Goal: Task Accomplishment & Management: Complete application form

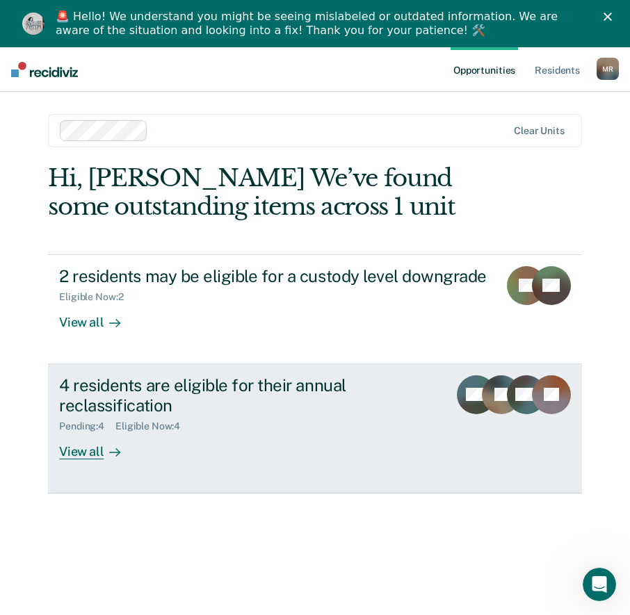
click at [76, 453] on div "View all" at bounding box center [98, 445] width 78 height 27
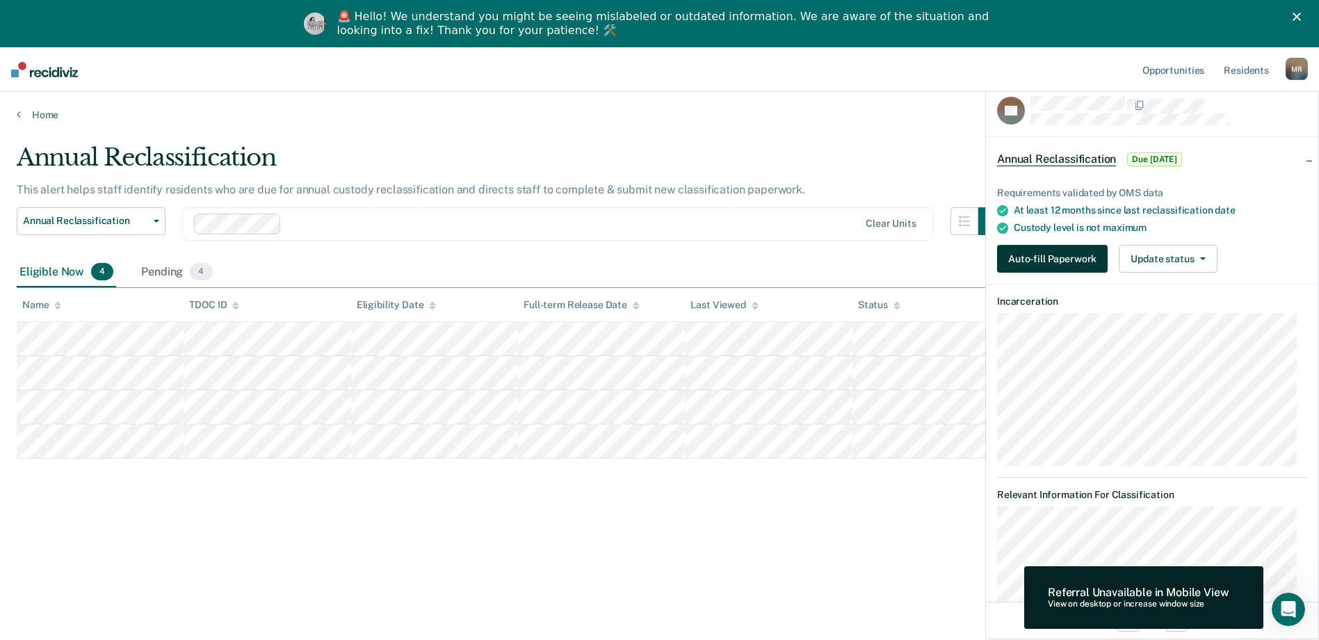
click at [640, 259] on button "Auto-fill Paperwork" at bounding box center [1052, 259] width 111 height 28
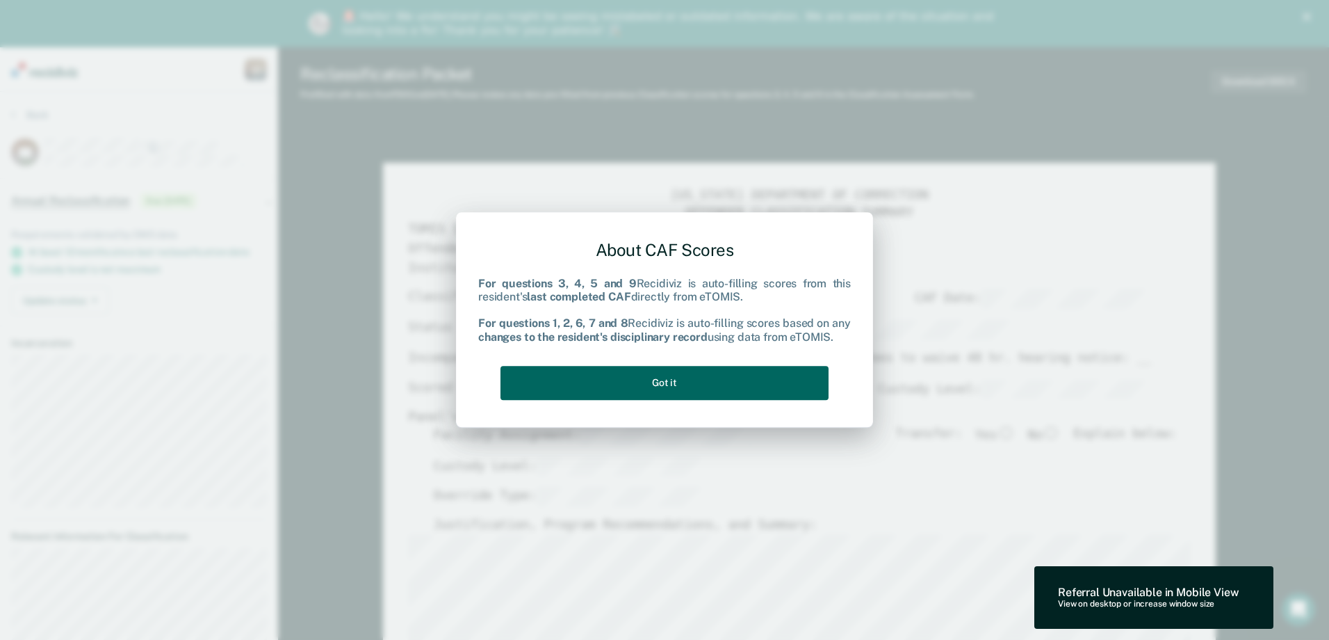
click at [640, 382] on button "Got it" at bounding box center [665, 383] width 328 height 34
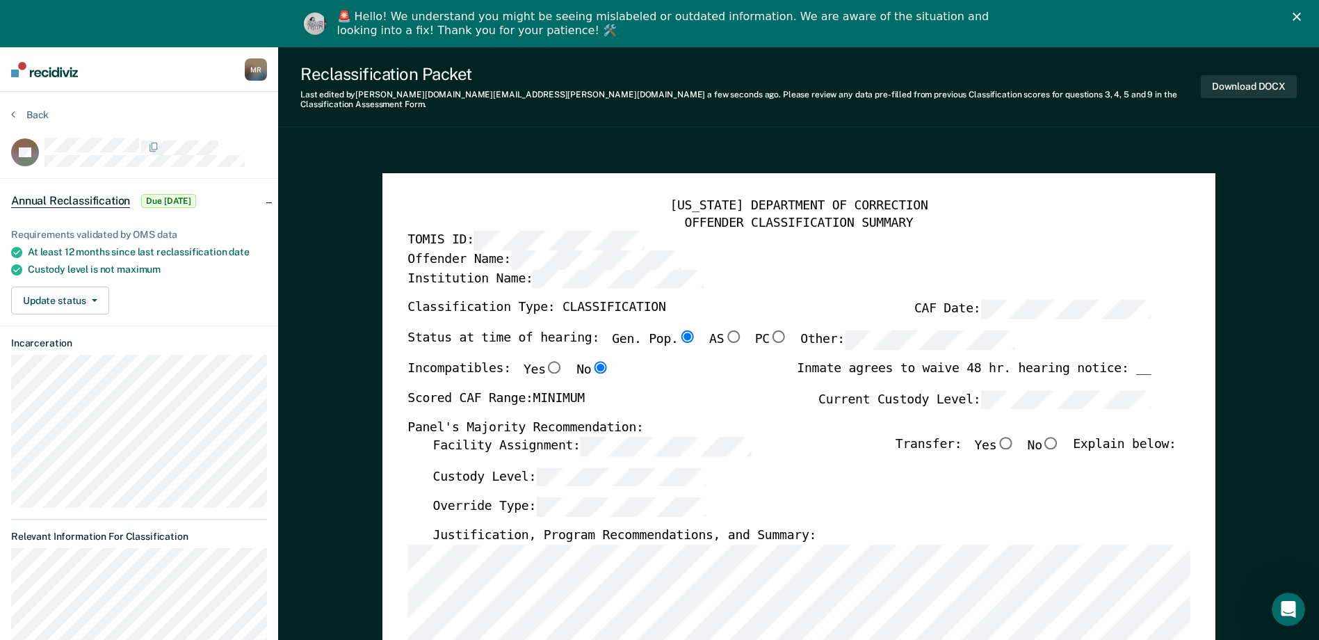
click at [640, 436] on input "No" at bounding box center [1051, 442] width 18 height 13
type textarea "x"
radio input "true"
click at [640, 470] on div "Custody Level:" at bounding box center [803, 481] width 743 height 31
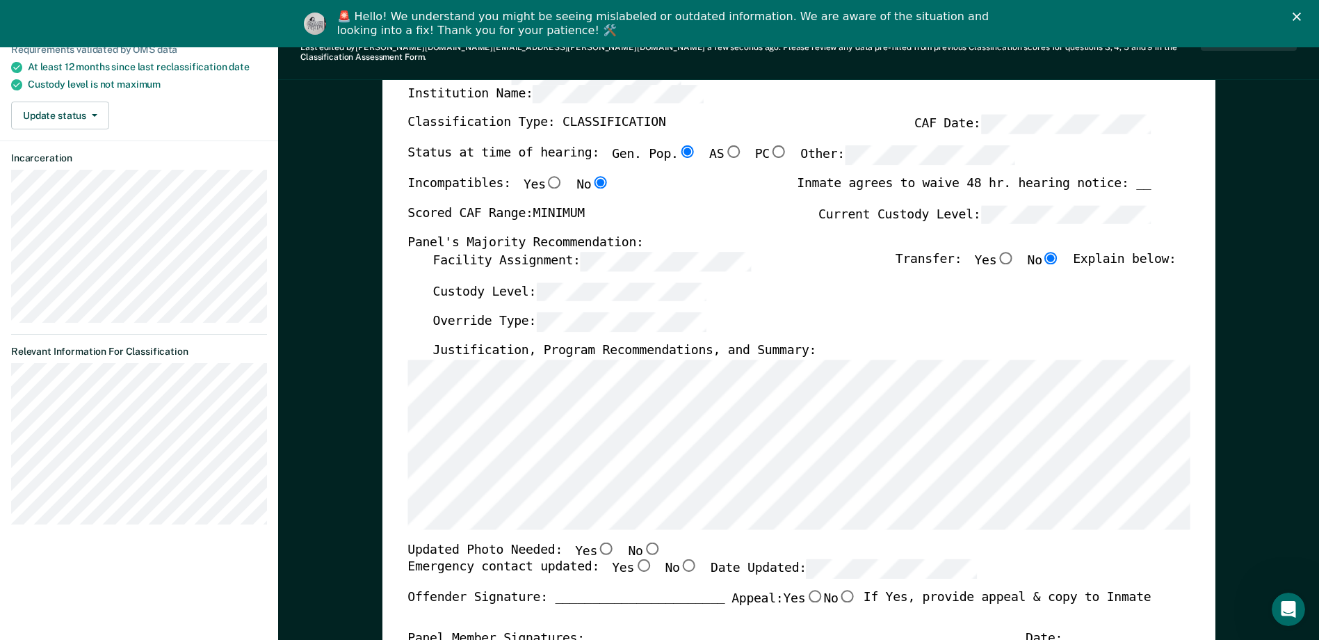
scroll to position [209, 0]
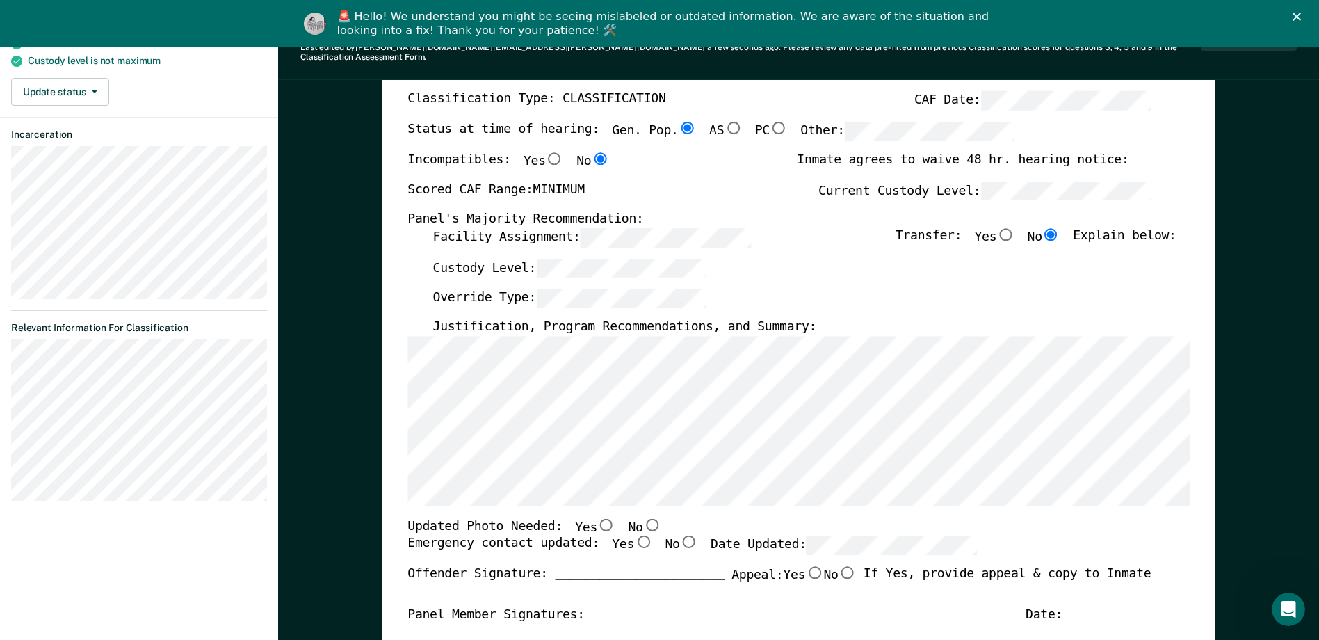
click at [640, 517] on input "No" at bounding box center [651, 523] width 18 height 13
type textarea "x"
radio input "true"
click at [634, 535] on input "Yes" at bounding box center [643, 541] width 18 height 13
type textarea "x"
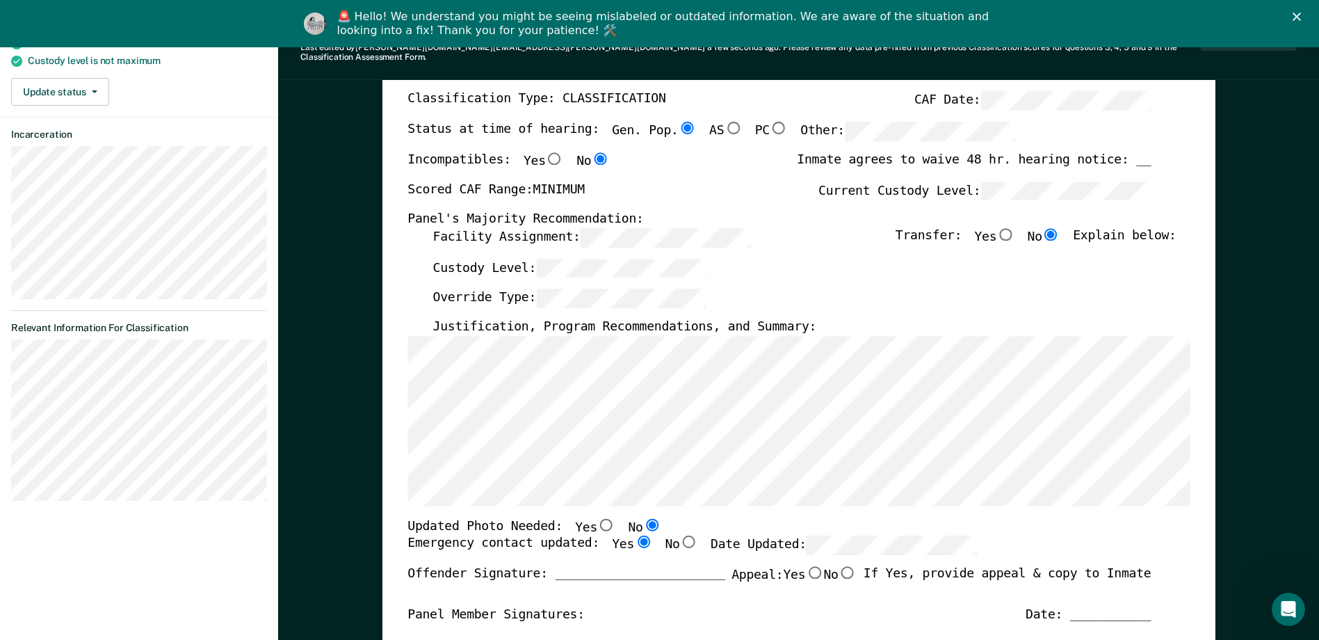
radio input "true"
click at [640, 502] on div "[US_STATE] DEPARTMENT OF CORRECTION OFFENDER CLASSIFICATION SUMMARY TOMIS ID: O…" at bounding box center [798, 515] width 782 height 1050
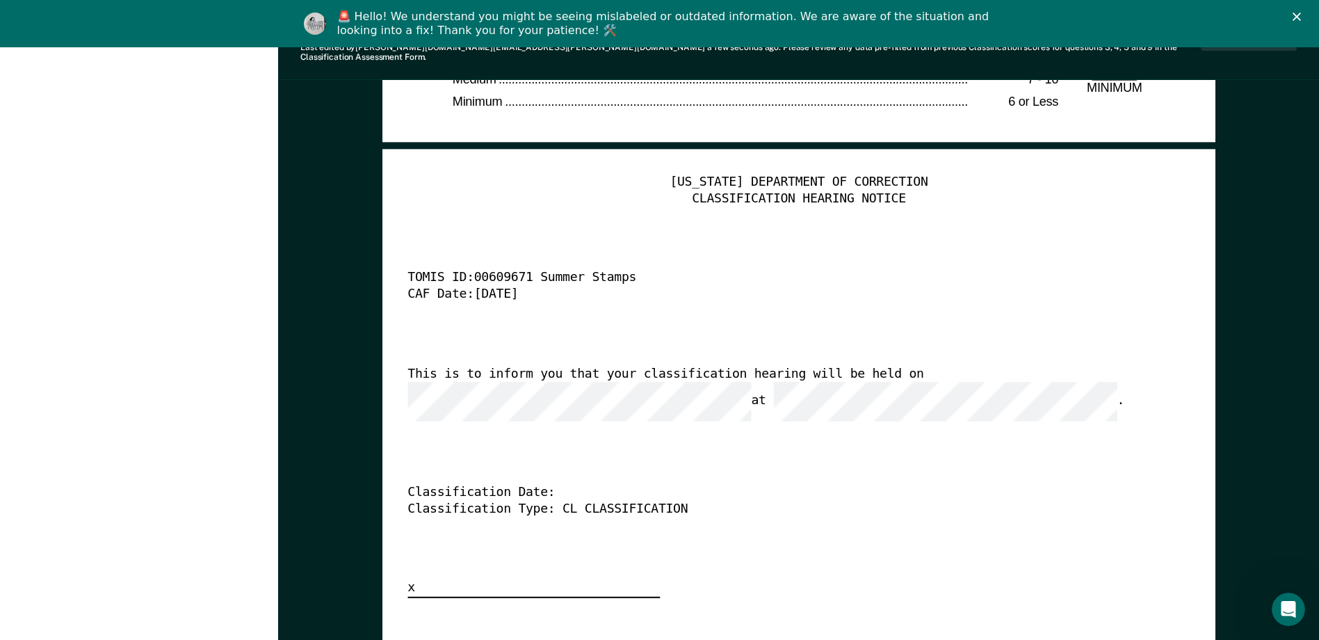
scroll to position [0, 0]
click at [613, 369] on div "This is to inform you that your classification hearing will be held on at ." at bounding box center [778, 393] width 743 height 55
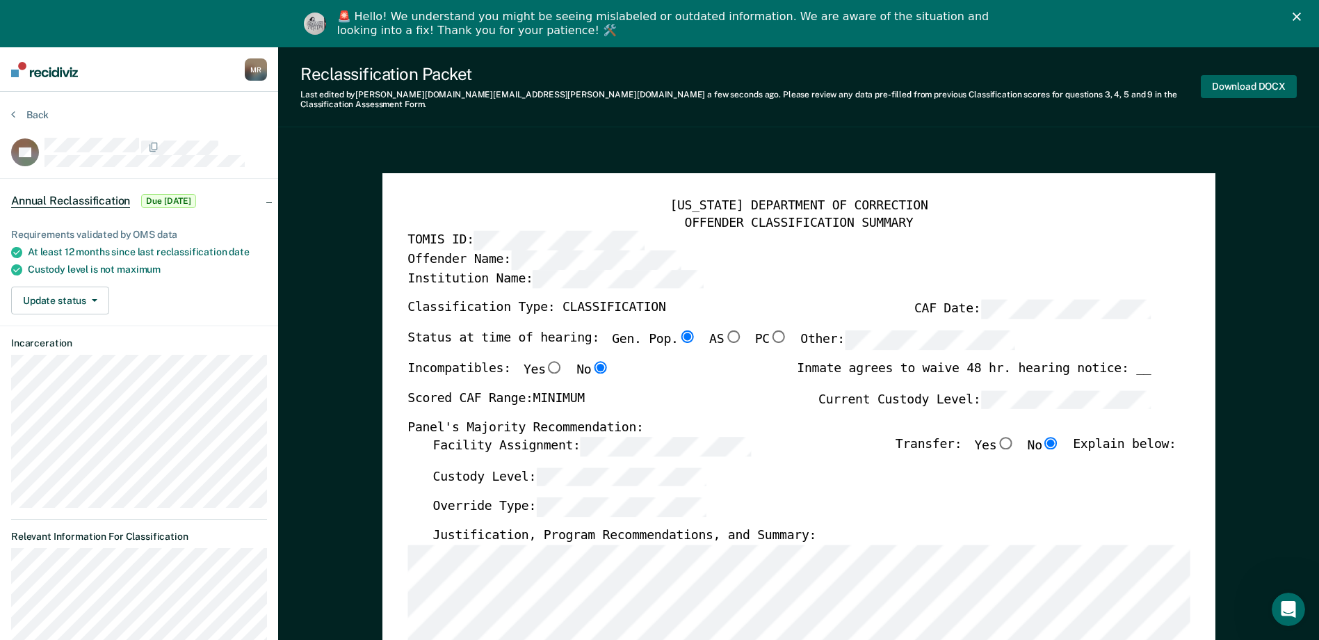
click at [640, 75] on button "Download DOCX" at bounding box center [1249, 86] width 96 height 23
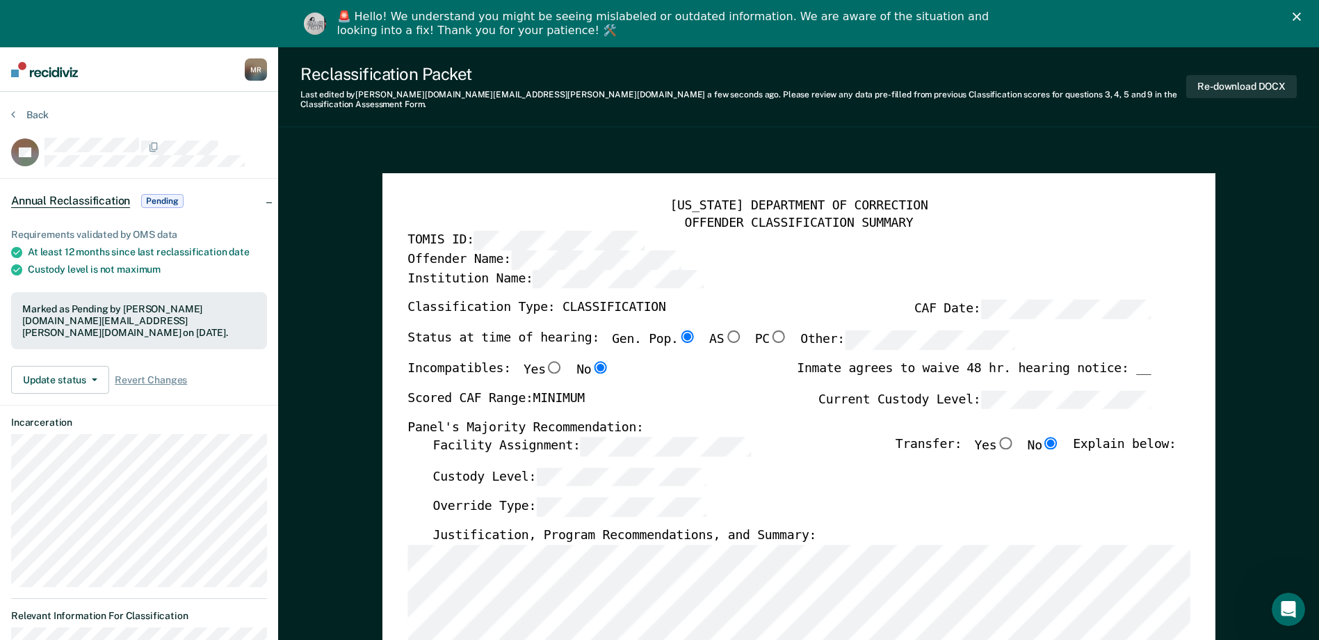
click at [35, 111] on button "Back" at bounding box center [30, 114] width 38 height 13
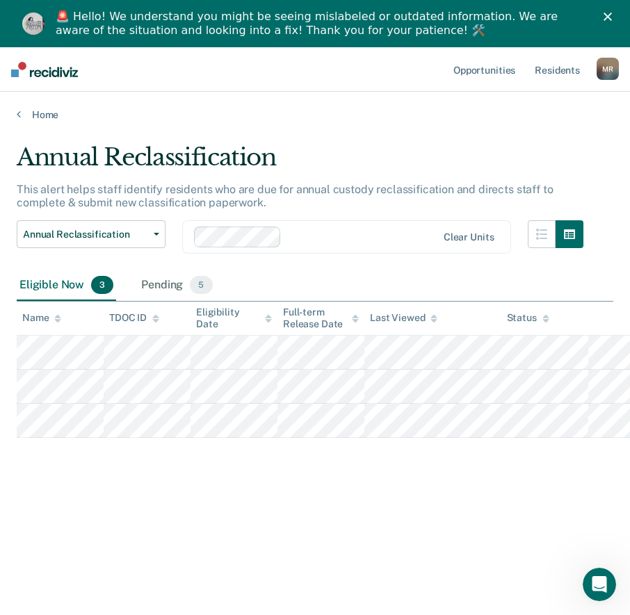
click at [404, 107] on div "Home" at bounding box center [315, 106] width 630 height 29
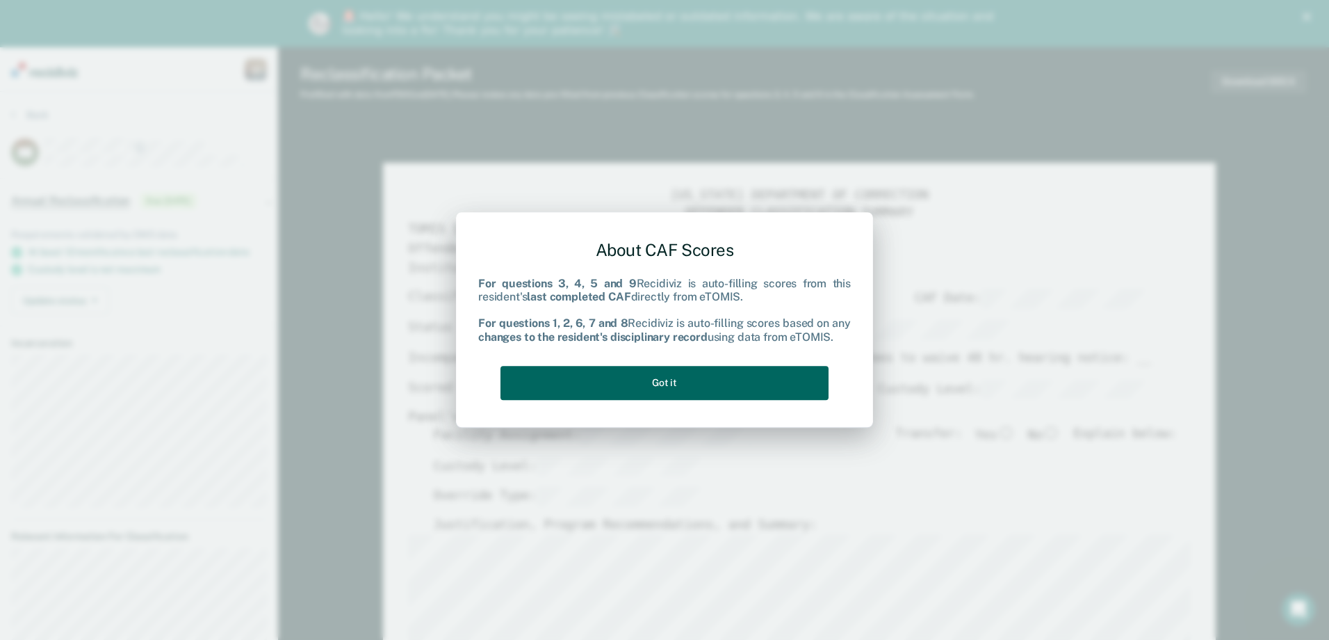
click at [640, 379] on button "Got it" at bounding box center [665, 383] width 328 height 34
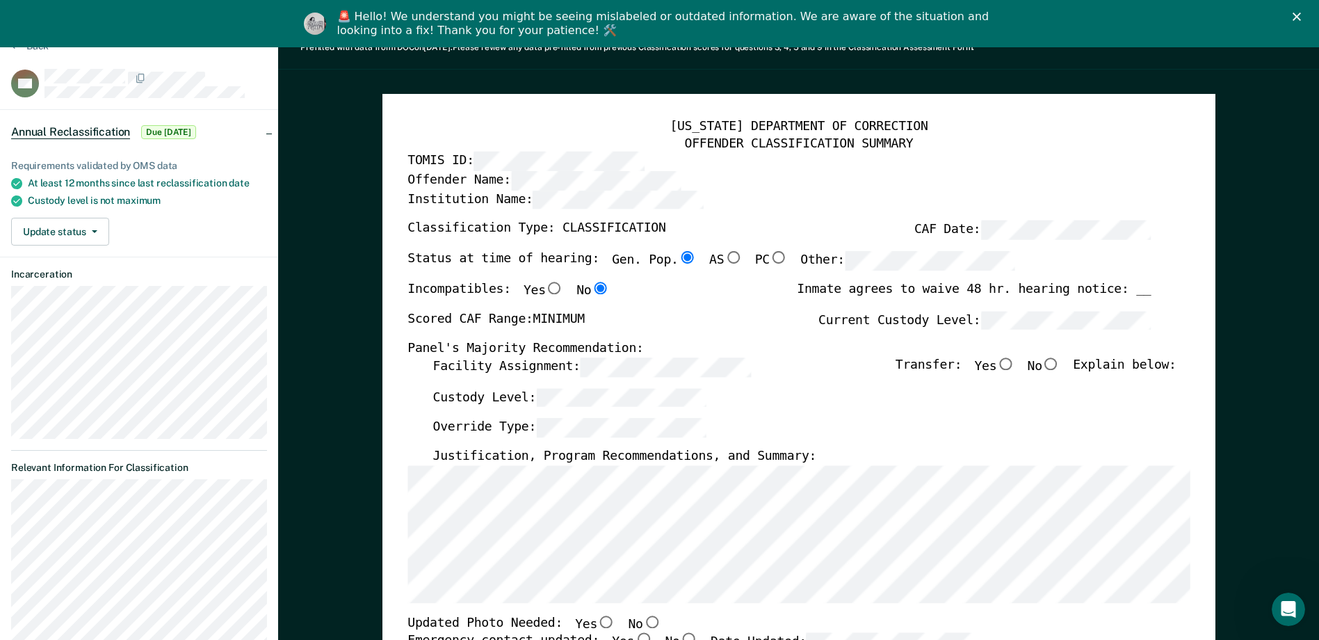
scroll to position [70, 0]
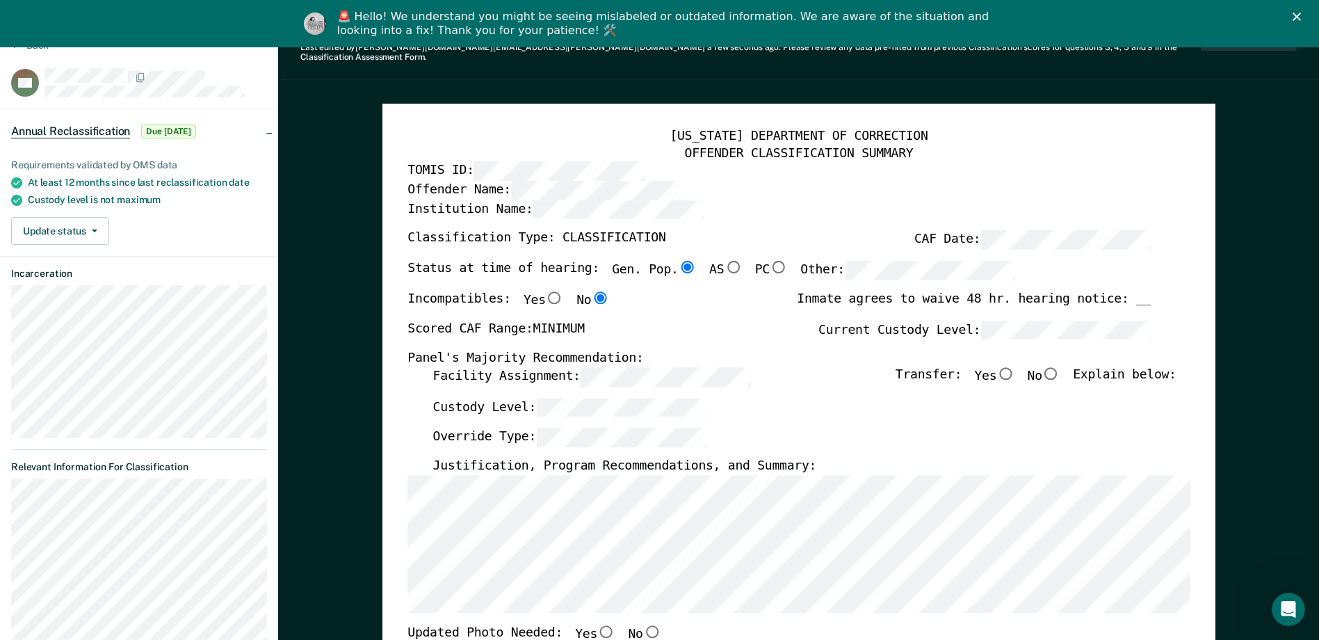
click at [640, 366] on input "No" at bounding box center [1051, 372] width 18 height 13
type textarea "x"
radio input "true"
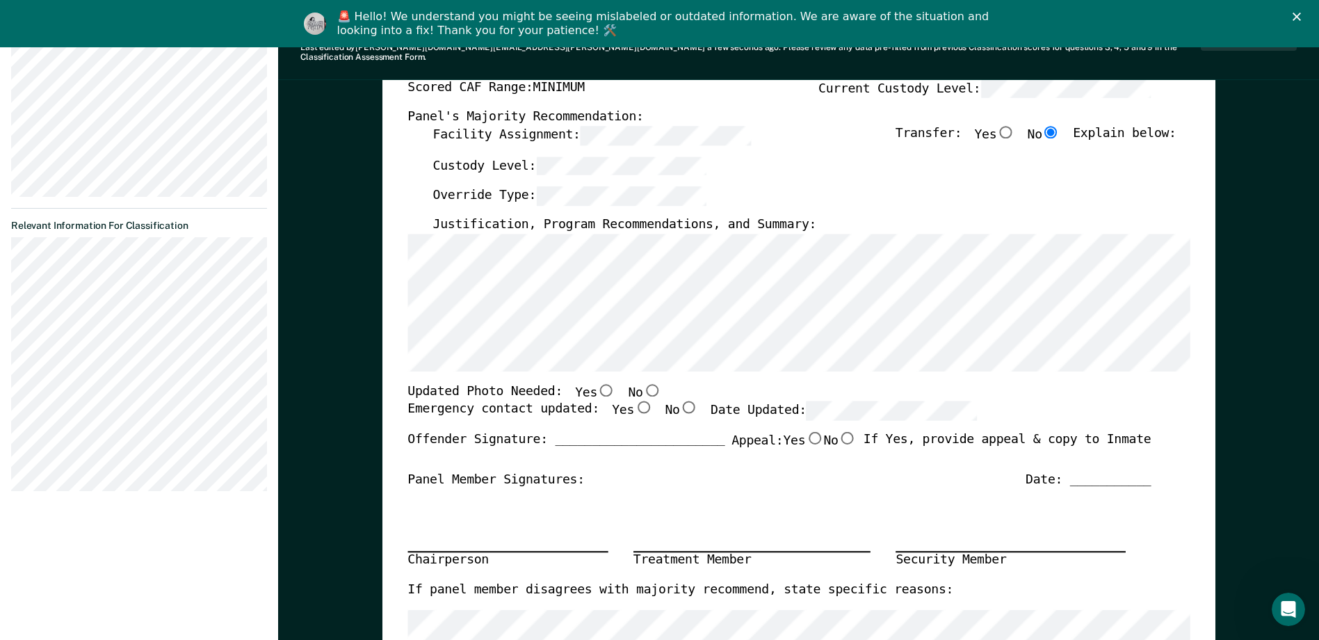
scroll to position [348, 0]
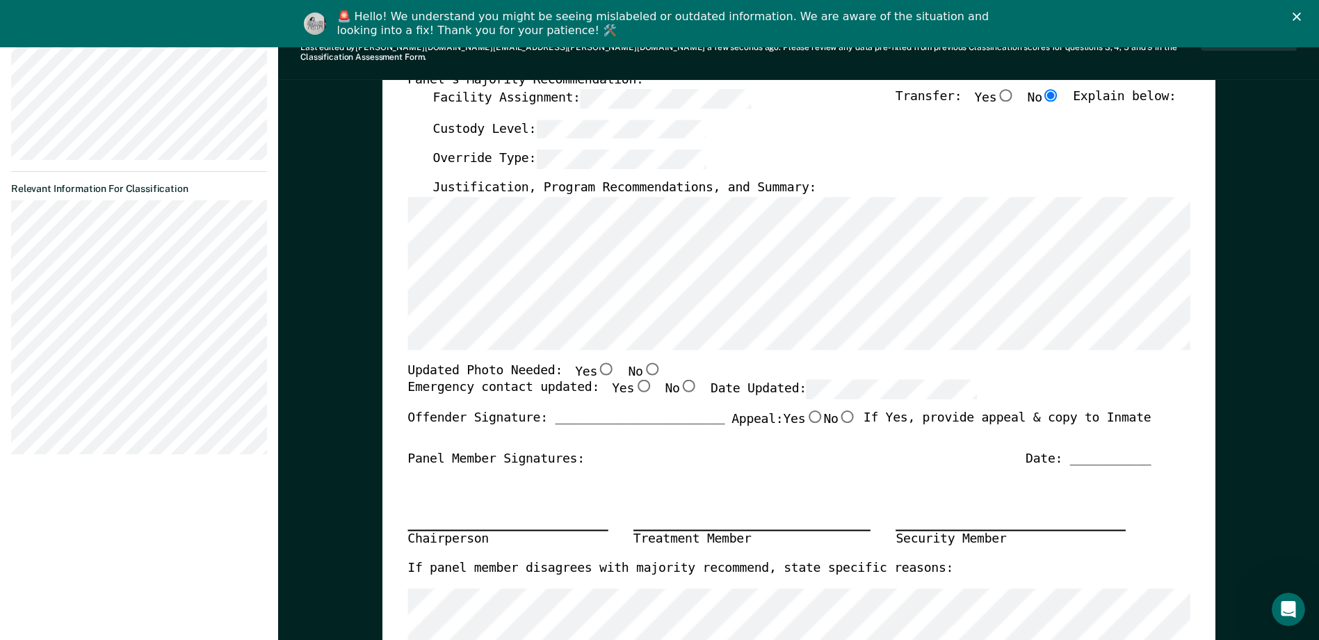
click at [640, 362] on input "No" at bounding box center [651, 368] width 18 height 13
type textarea "x"
radio input "true"
click at [634, 380] on input "Yes" at bounding box center [643, 386] width 18 height 13
type textarea "x"
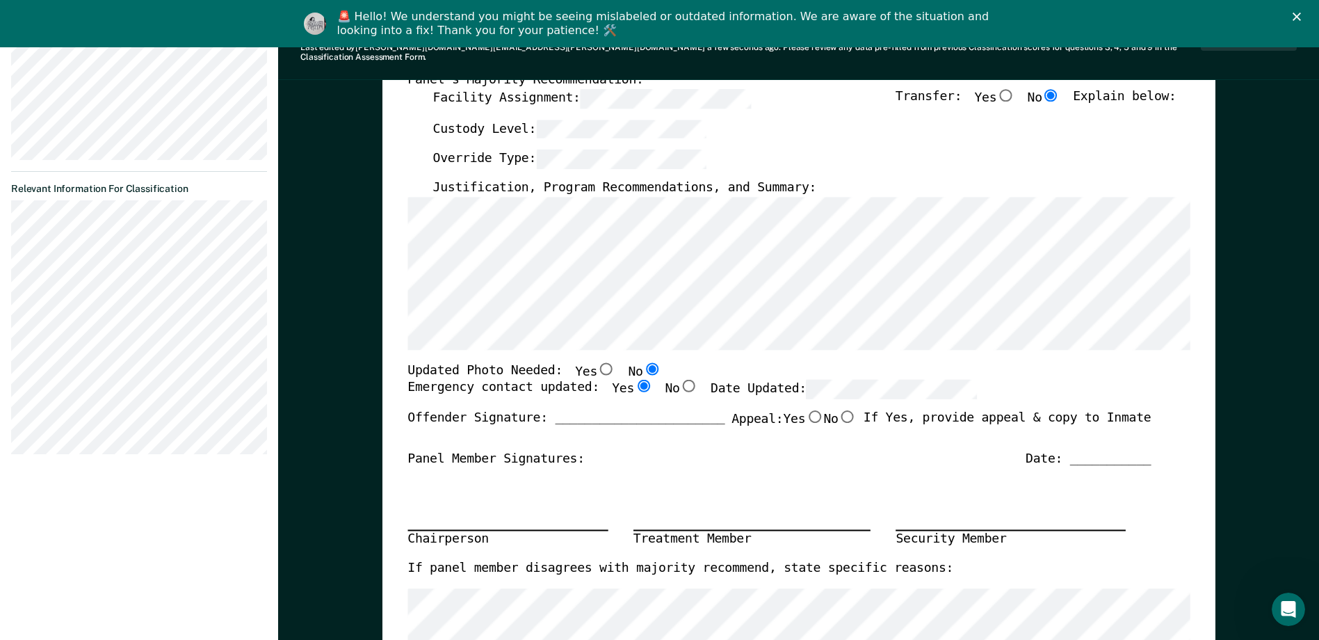
radio input "true"
click at [640, 471] on div "Chairperson Treatment Member Security Member" at bounding box center [778, 512] width 743 height 93
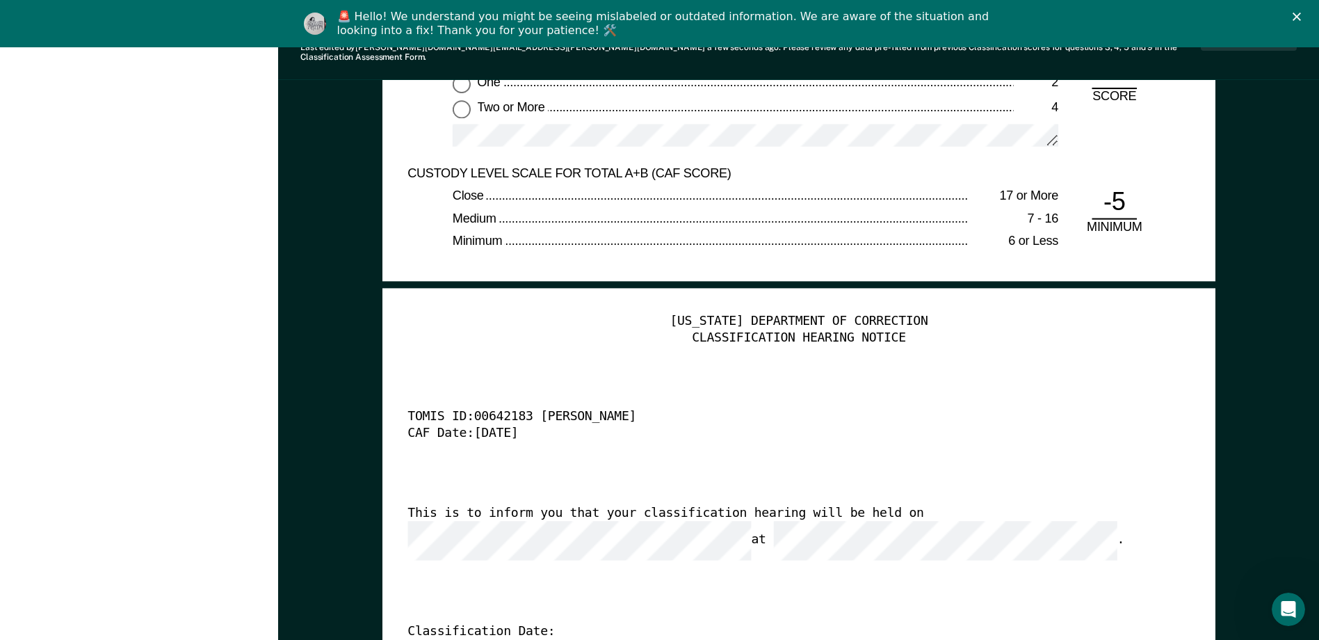
scroll to position [0, 0]
click at [640, 409] on div "TOMIS ID: 00642183 [PERSON_NAME]" at bounding box center [778, 417] width 743 height 17
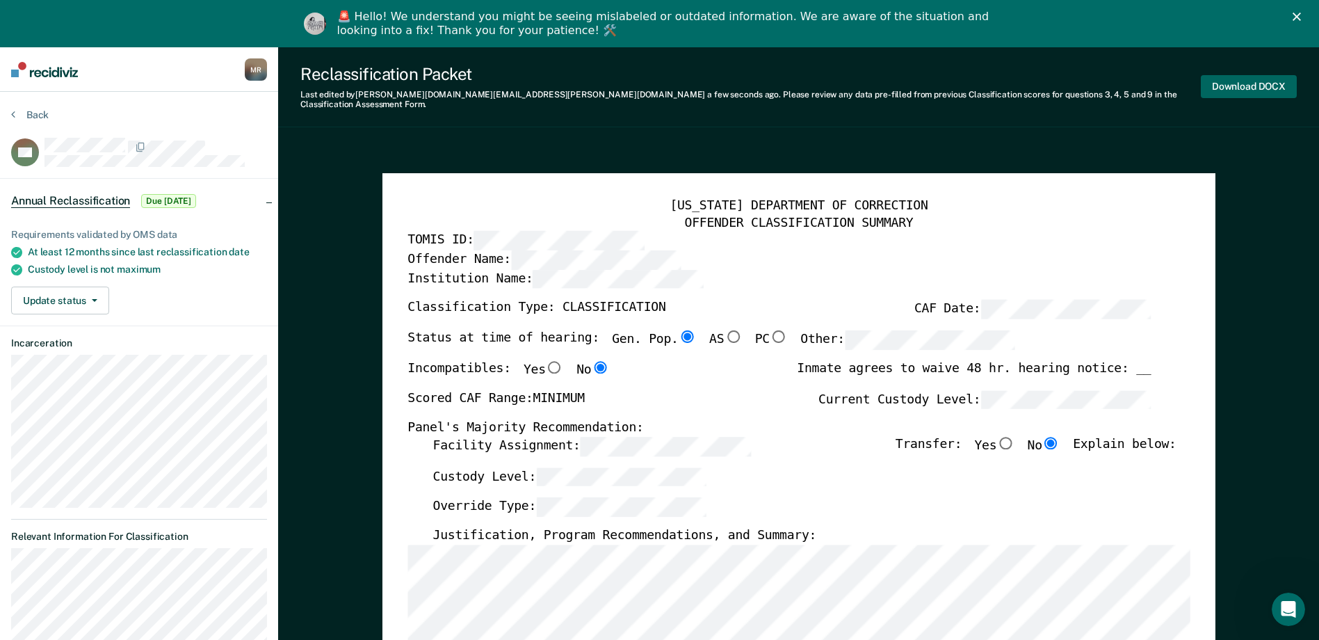
click at [640, 77] on button "Download DOCX" at bounding box center [1249, 86] width 96 height 23
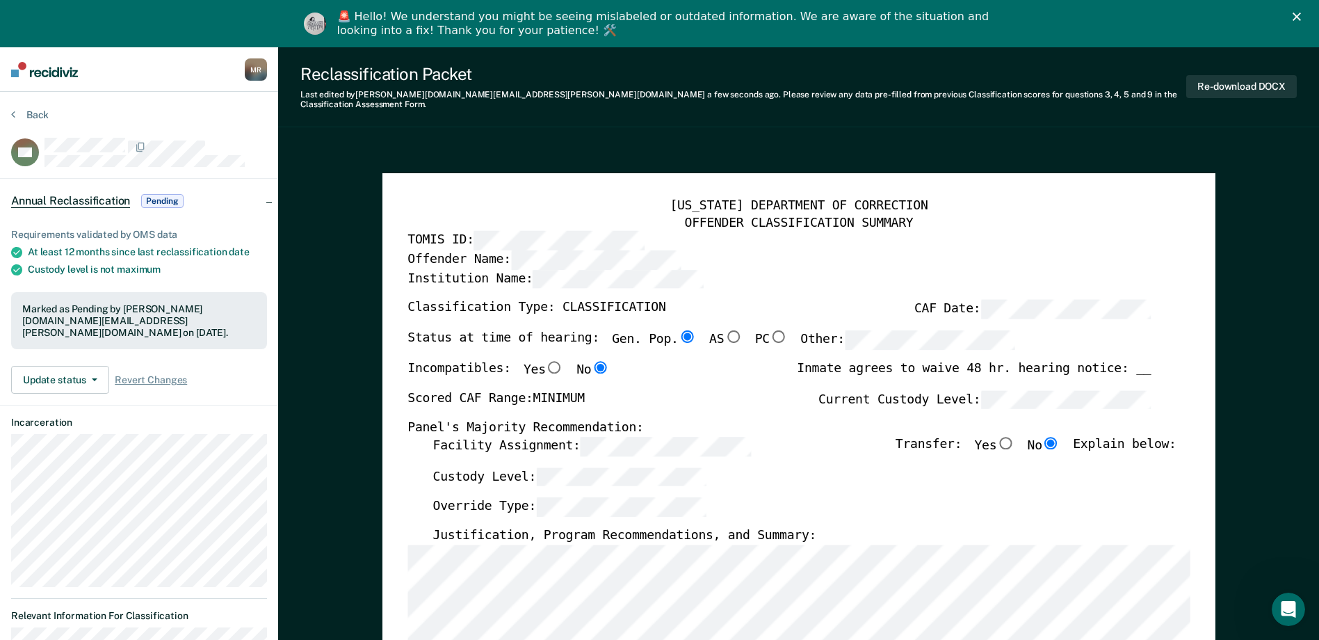
click at [36, 122] on div "Back" at bounding box center [139, 122] width 256 height 29
click at [35, 115] on button "Back" at bounding box center [30, 114] width 38 height 13
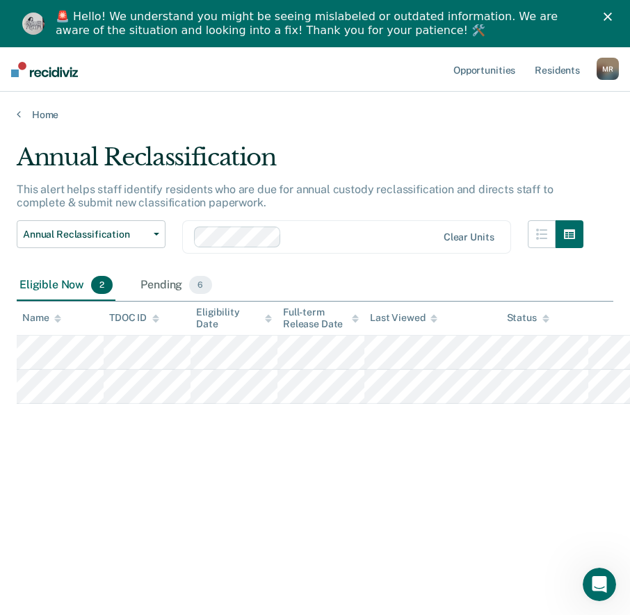
click at [571, 146] on div "Annual Reclassification" at bounding box center [300, 163] width 567 height 40
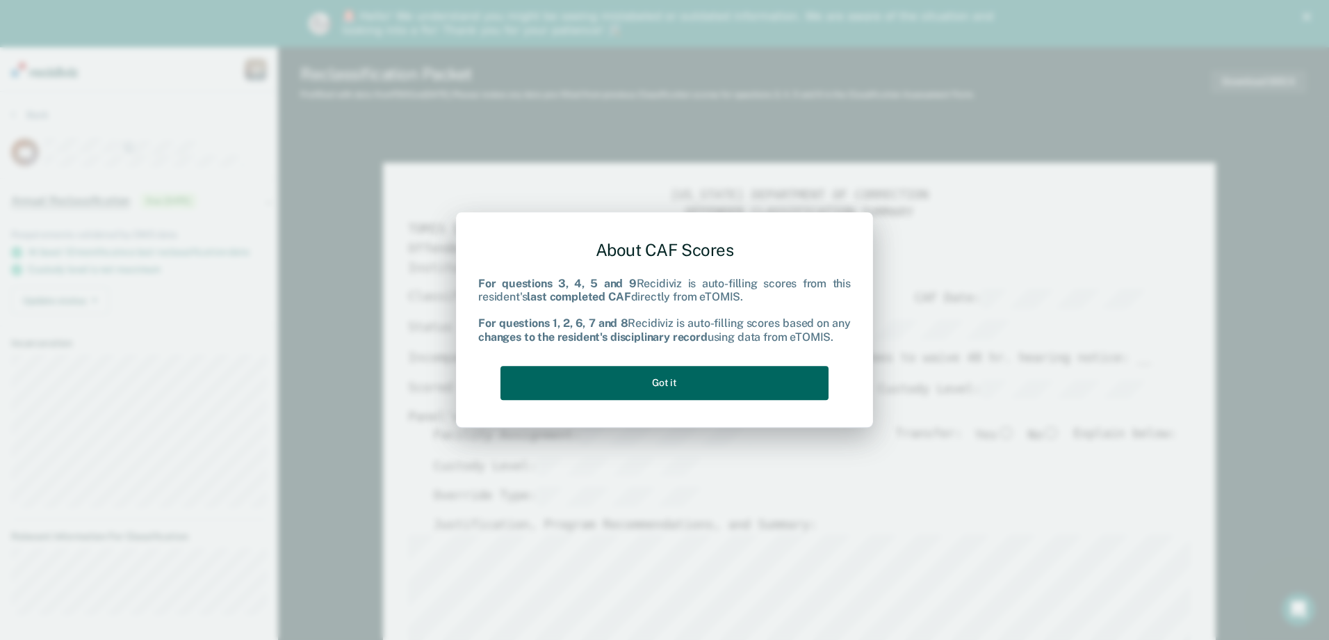
click at [640, 382] on button "Got it" at bounding box center [665, 383] width 328 height 34
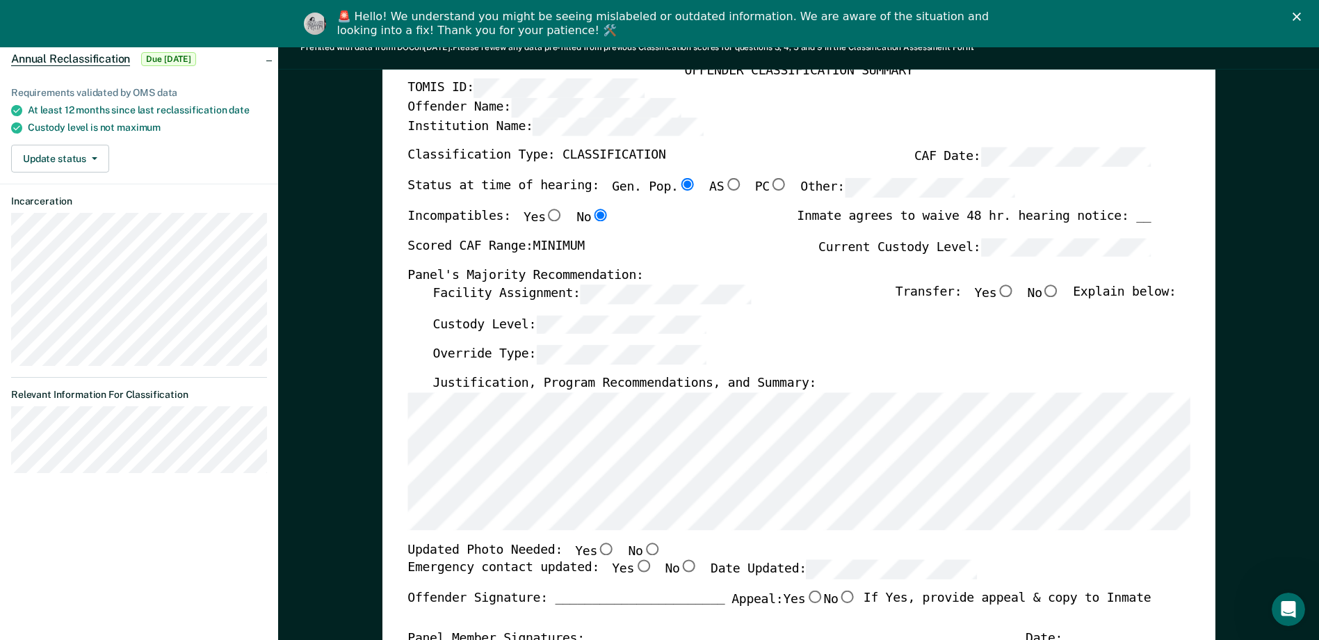
scroll to position [70, 0]
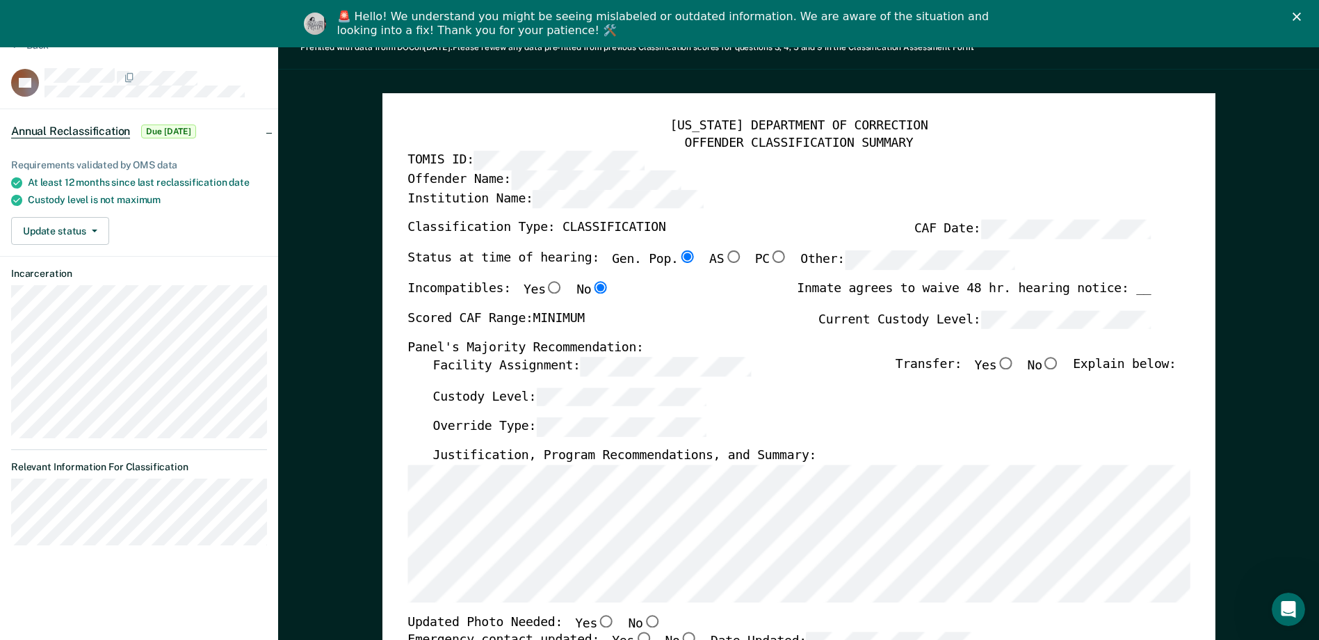
click at [640, 361] on input "No" at bounding box center [1051, 363] width 18 height 13
type textarea "x"
radio input "true"
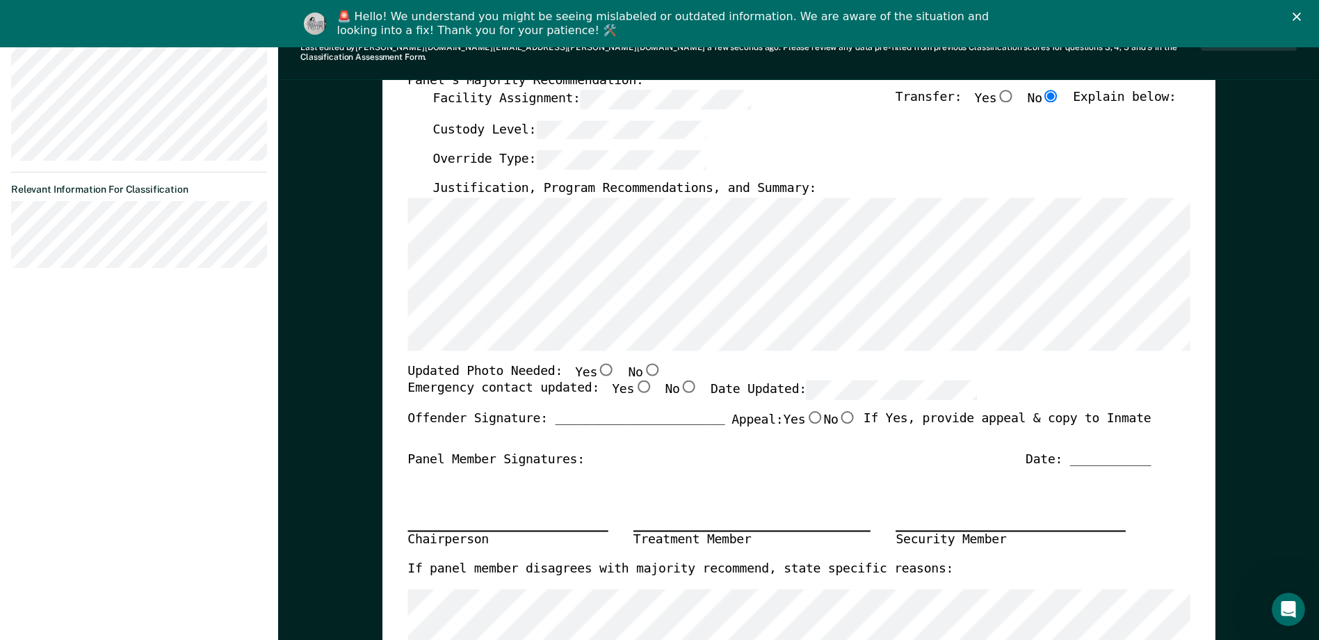
scroll to position [348, 0]
click at [640, 362] on input "No" at bounding box center [651, 368] width 18 height 13
type textarea "x"
radio input "true"
click at [634, 380] on input "Yes" at bounding box center [643, 386] width 18 height 13
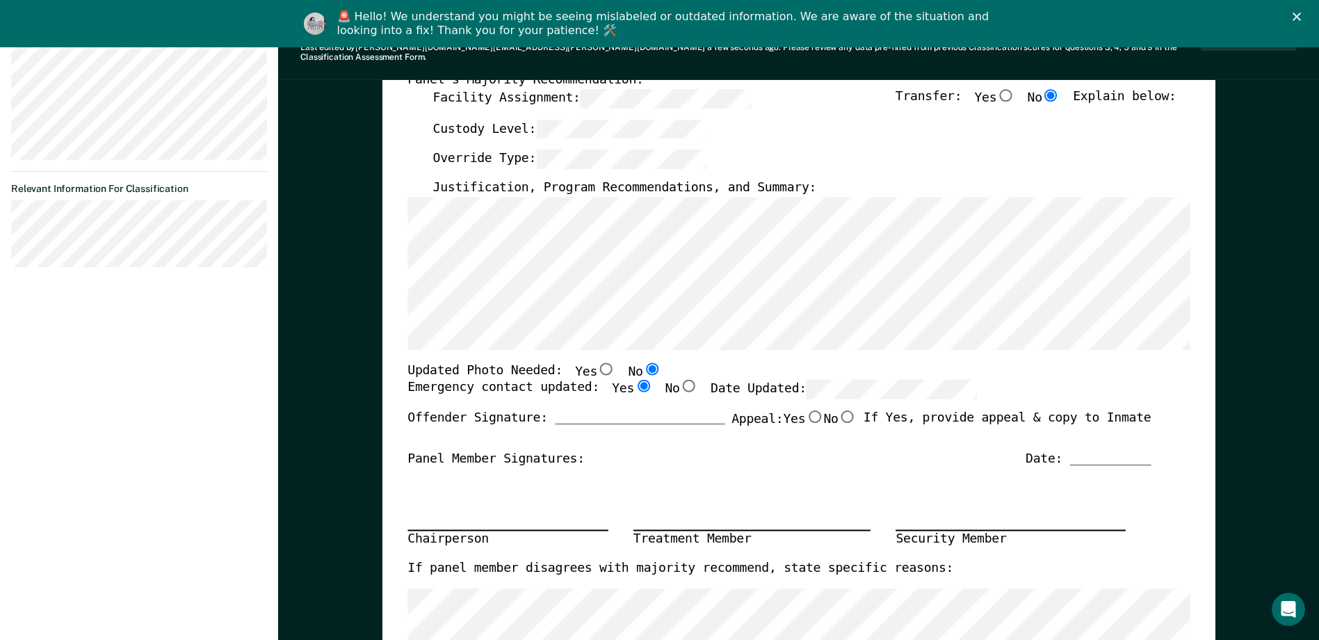
type textarea "x"
radio input "true"
click at [640, 437] on div "Offender Signature: _______________________ Appeal: Yes No If Yes, provide appe…" at bounding box center [778, 430] width 743 height 40
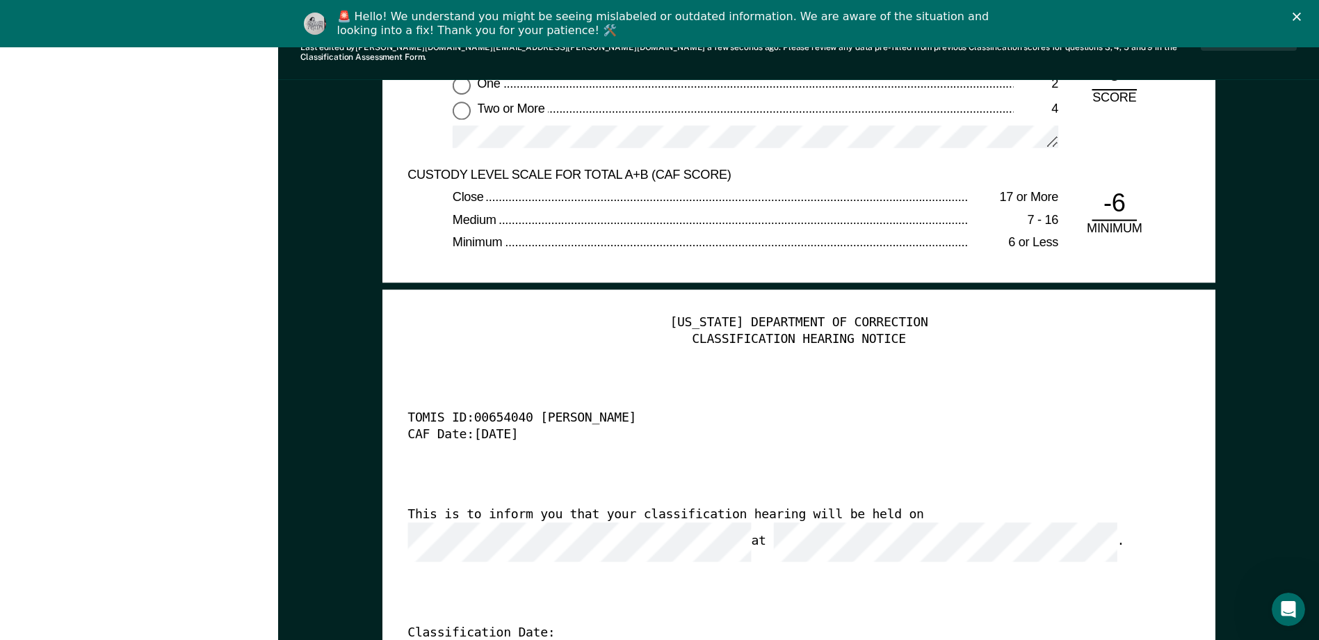
scroll to position [3268, 0]
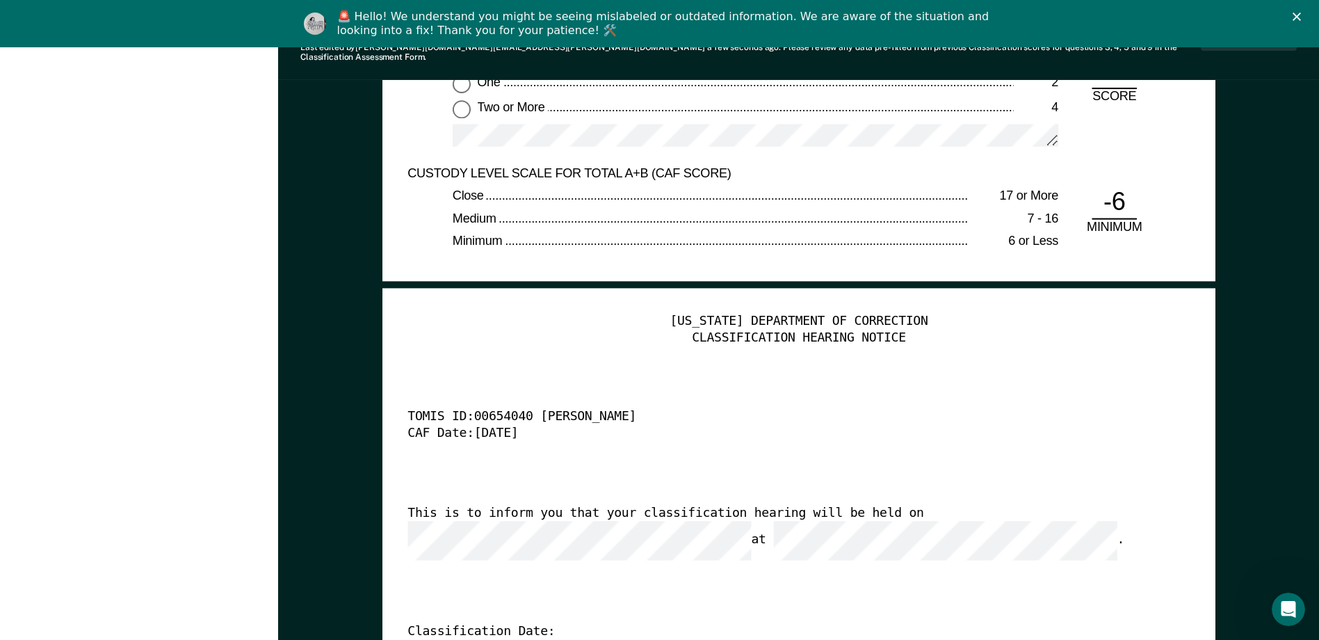
click at [640, 568] on div "[US_STATE] DEPARTMENT OF CORRECTION CLASSIFICATION HEARING NOTICE TOMIS ID: 006…" at bounding box center [798, 525] width 782 height 423
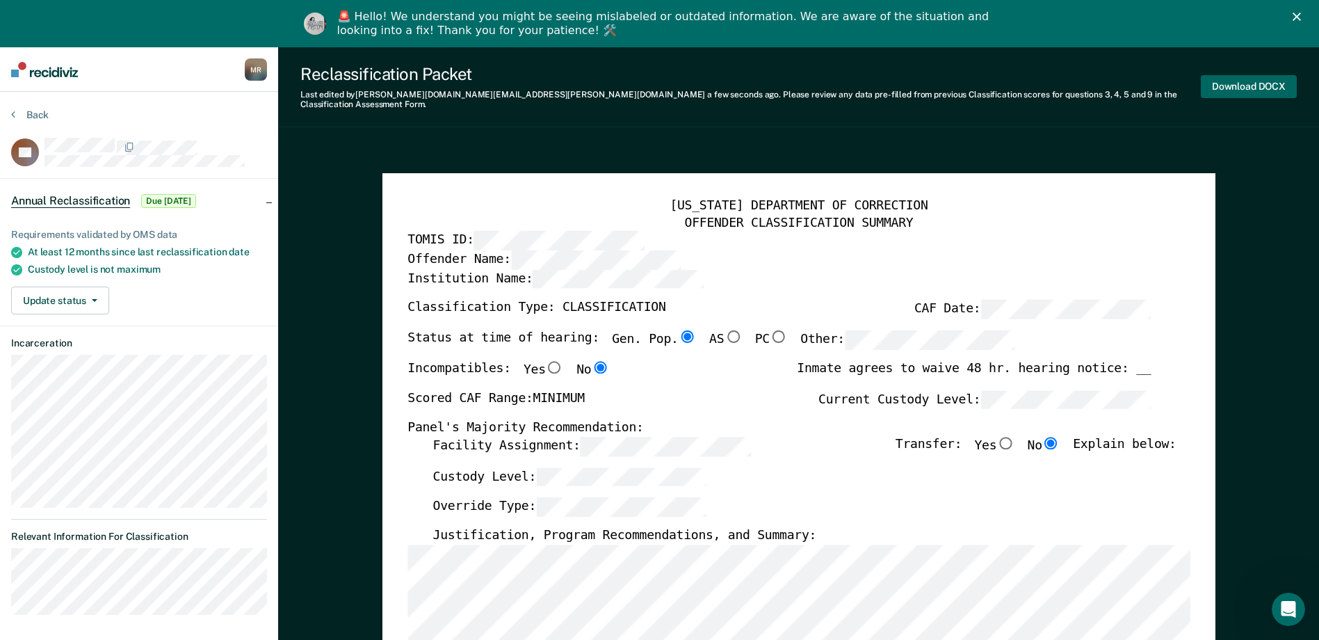
scroll to position [0, 0]
click at [640, 85] on button "Download DOCX" at bounding box center [1249, 86] width 96 height 23
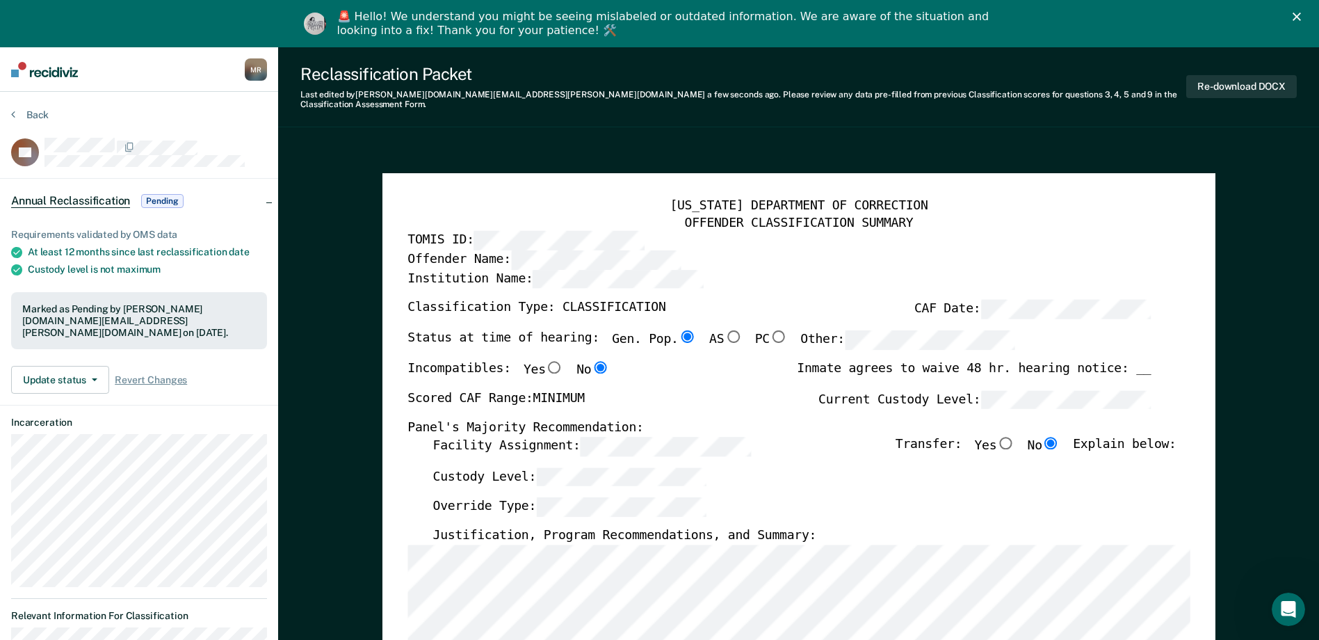
click at [33, 115] on button "Back" at bounding box center [30, 114] width 38 height 13
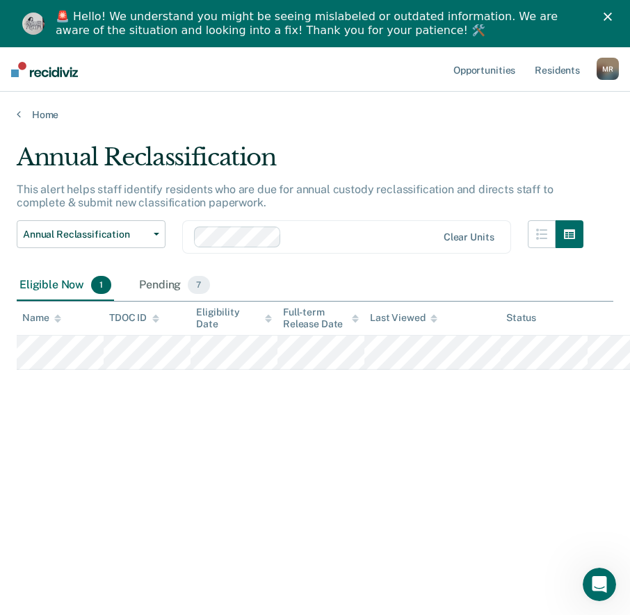
click at [58, 90] on nav "Opportunities Resident s [PERSON_NAME] M R Profile How it works Log Out" at bounding box center [315, 69] width 630 height 44
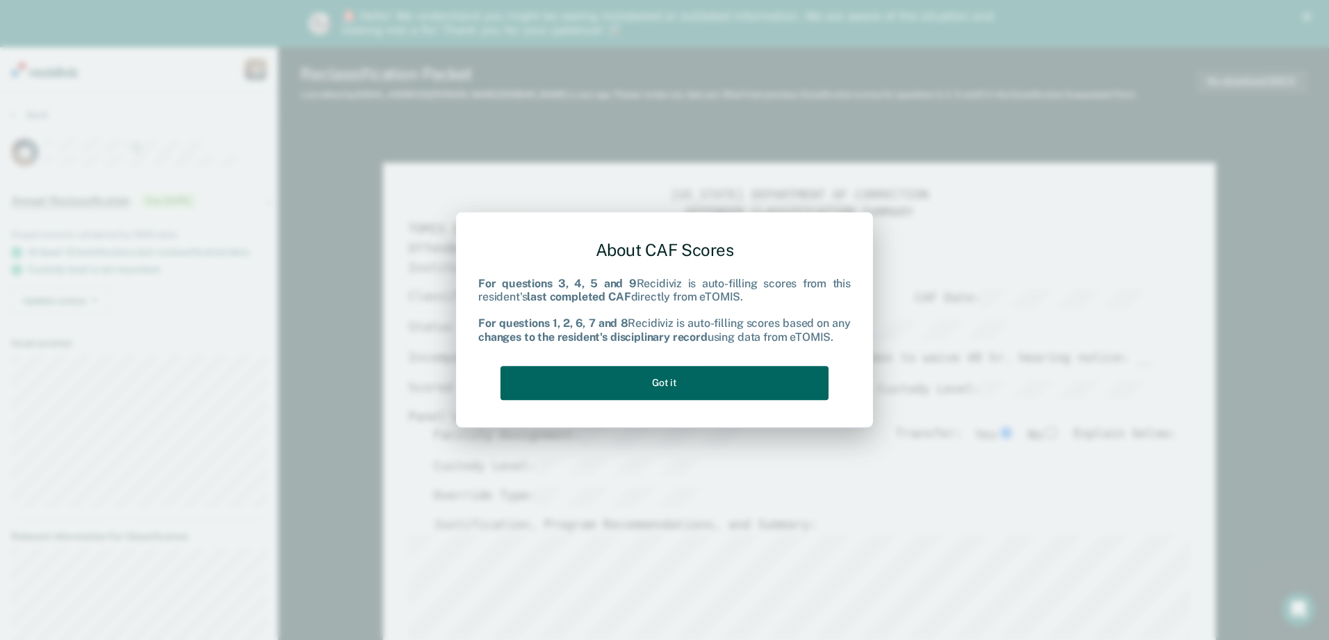
click at [640, 372] on button "Got it" at bounding box center [665, 383] width 328 height 34
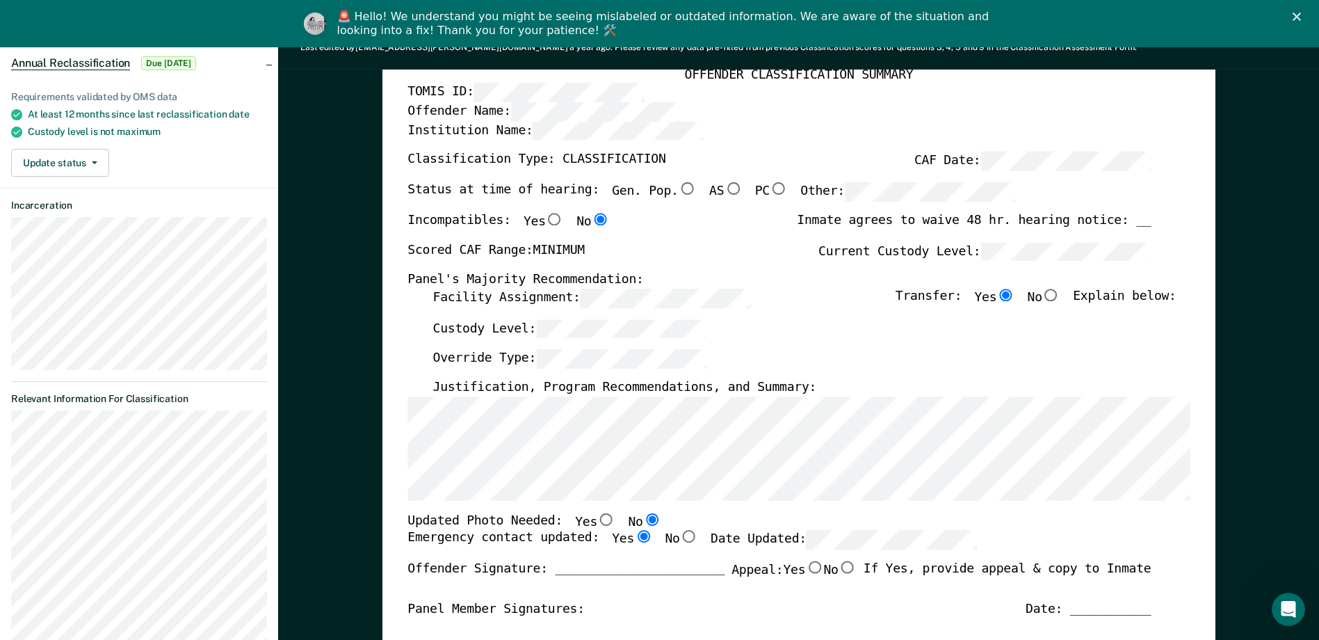
scroll to position [139, 0]
click at [640, 186] on input "Gen. Pop." at bounding box center [687, 187] width 18 height 13
type textarea "x"
radio input "true"
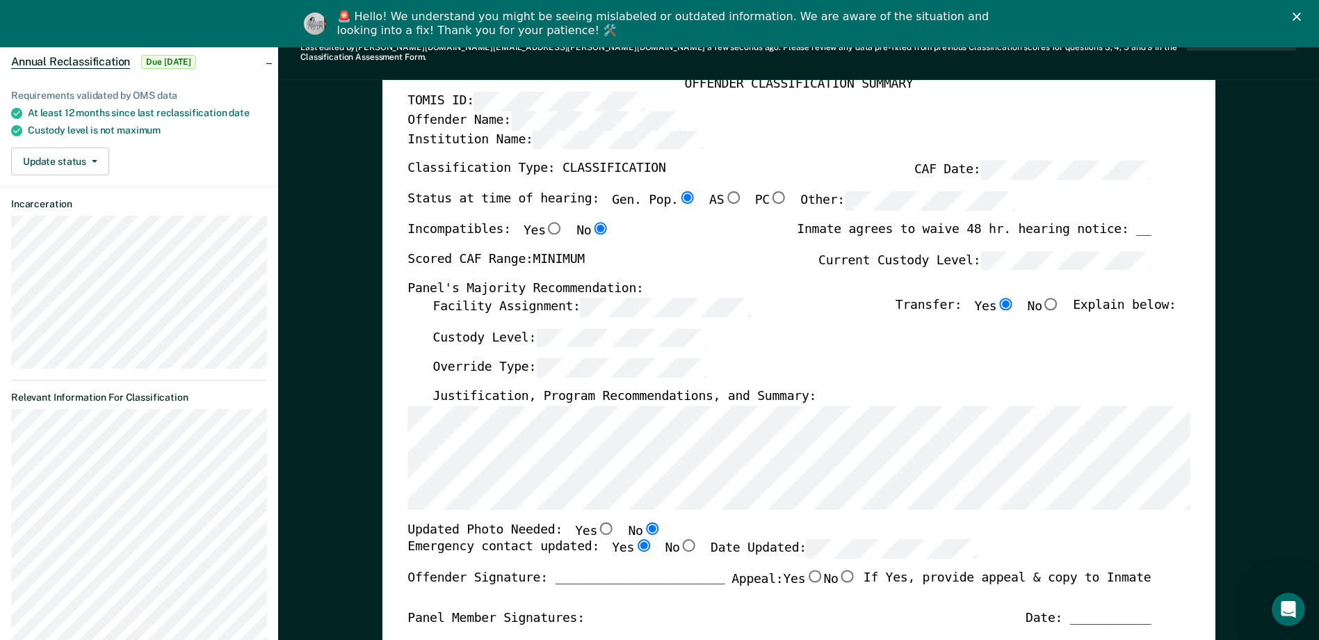
click at [640, 297] on input "No" at bounding box center [1051, 303] width 18 height 13
type textarea "x"
radio input "false"
radio input "true"
click at [640, 327] on div "Custody Level:" at bounding box center [803, 342] width 743 height 31
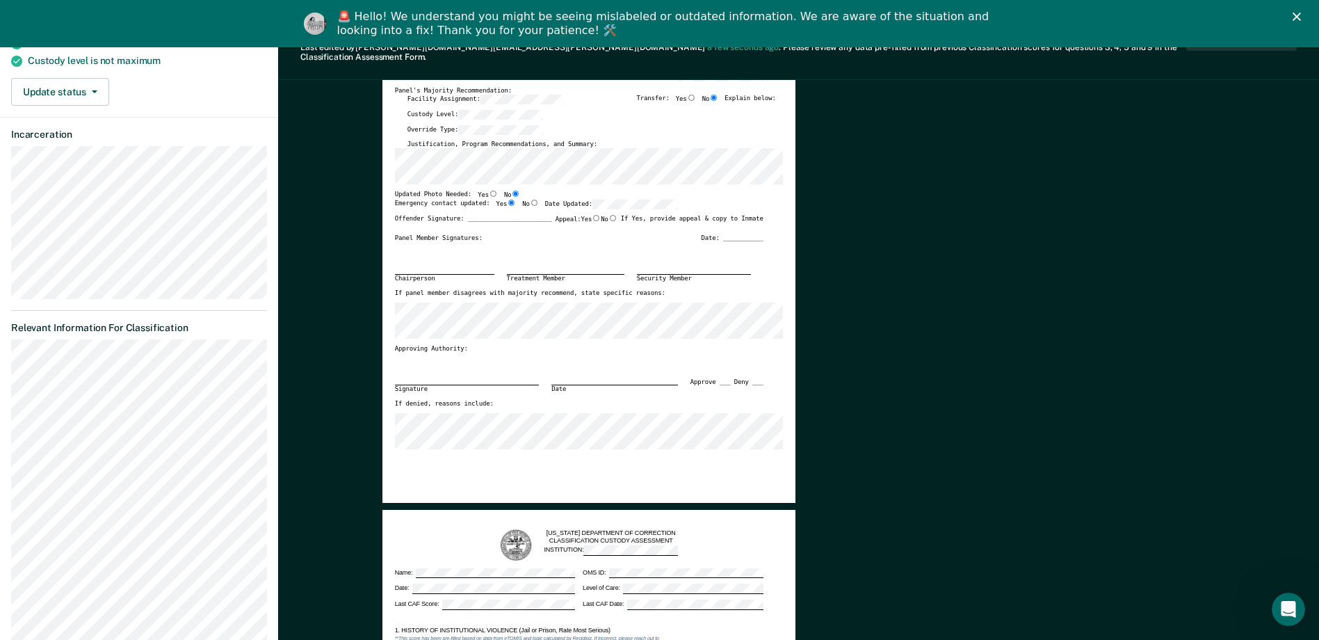
scroll to position [0, 0]
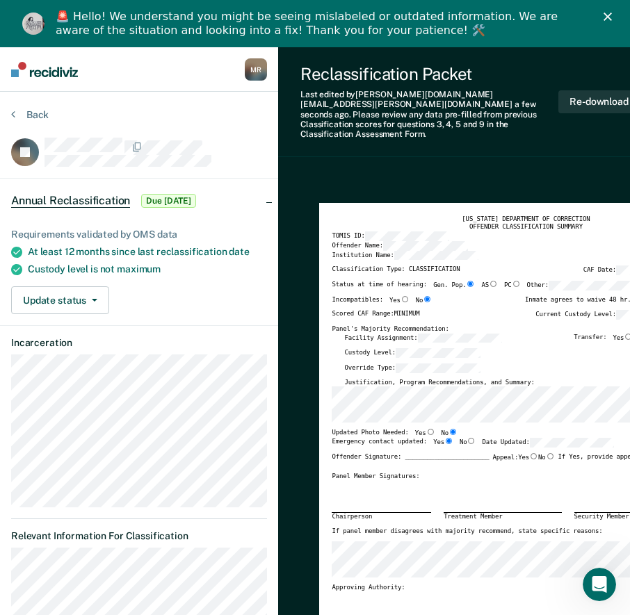
click at [480, 584] on div "Approving Authority:" at bounding box center [516, 588] width 368 height 8
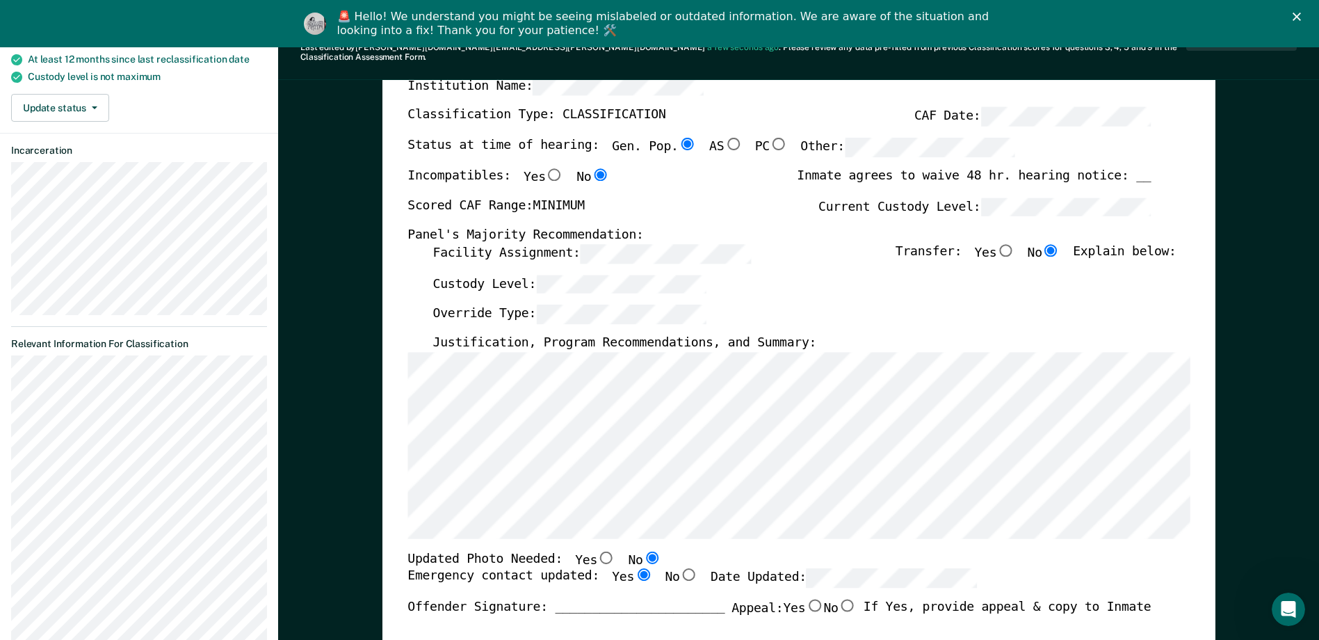
scroll to position [209, 0]
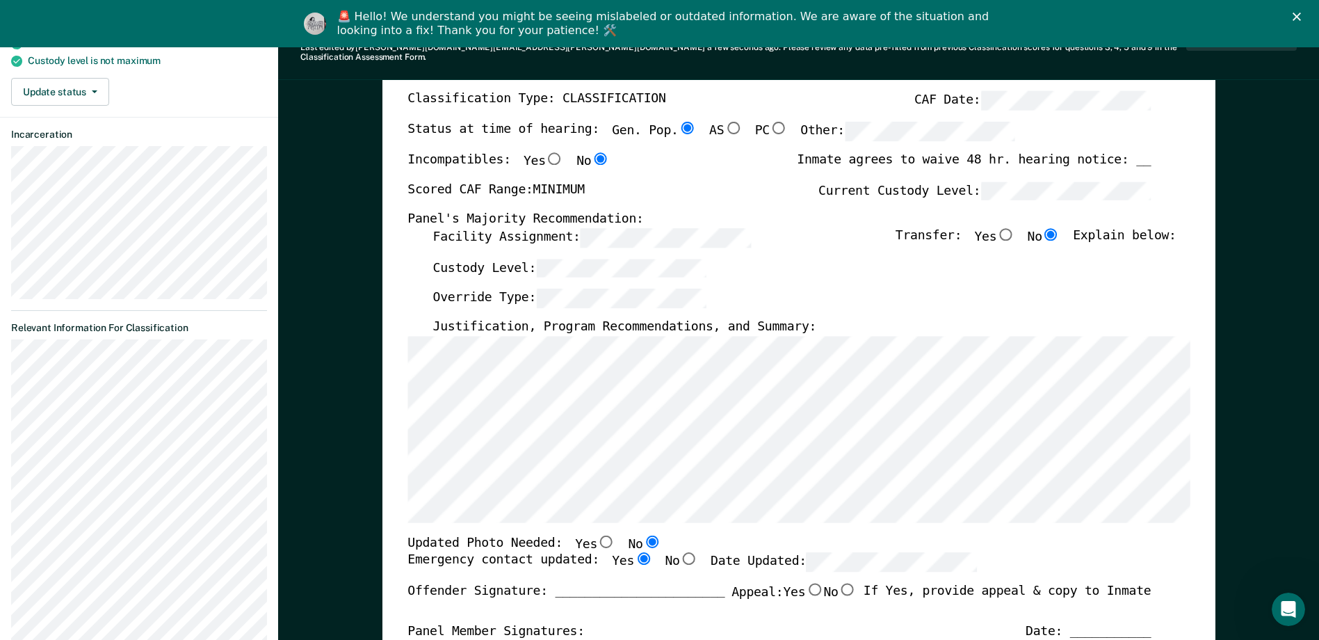
click at [640, 552] on div "Emergency contact updated: Yes No Date Updated:" at bounding box center [778, 567] width 743 height 31
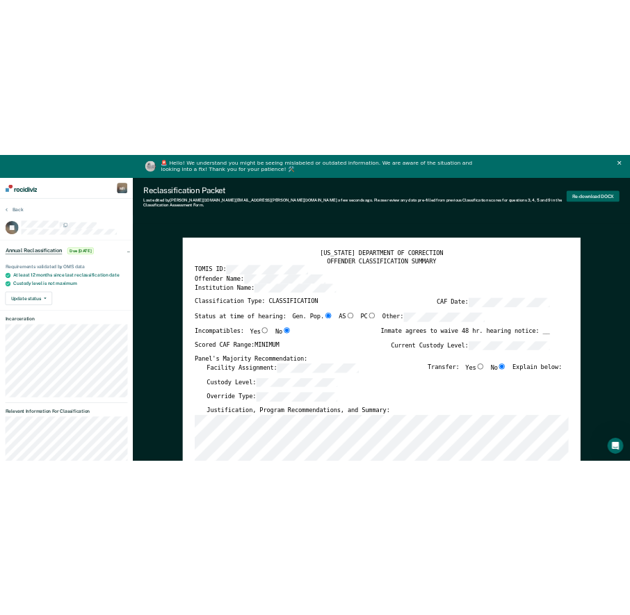
scroll to position [0, 0]
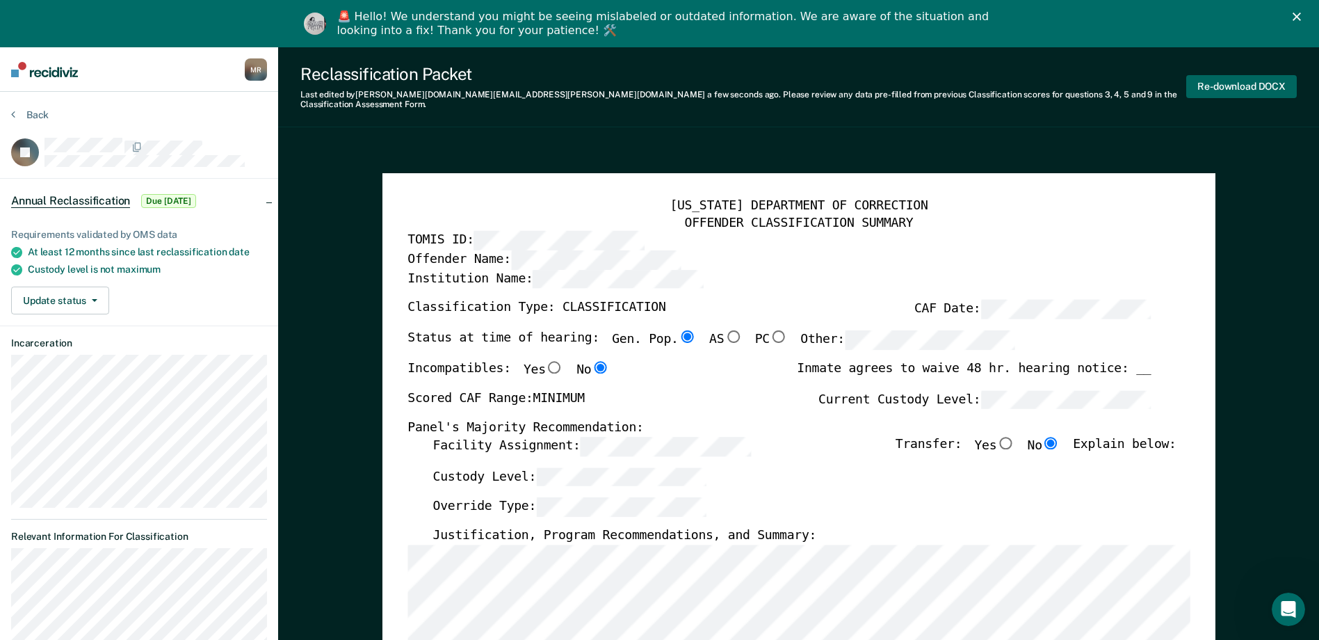
click at [640, 86] on button "Re-download DOCX" at bounding box center [1241, 86] width 111 height 23
type textarea "x"
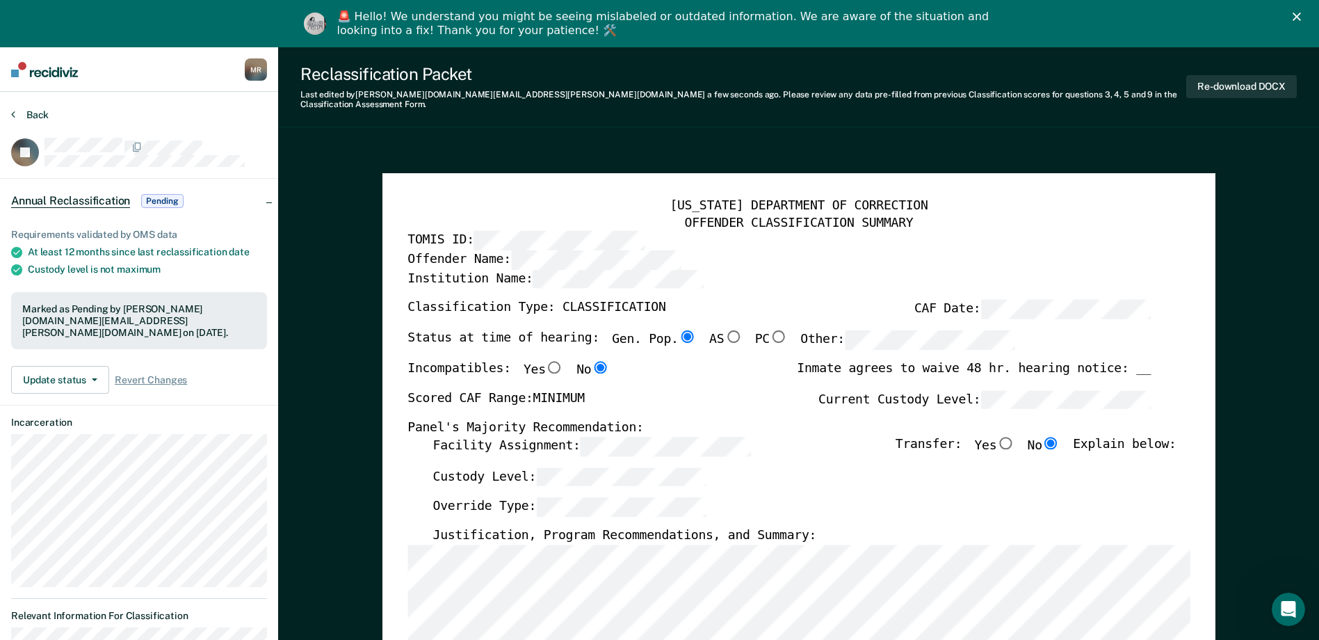
click at [39, 113] on button "Back" at bounding box center [30, 114] width 38 height 13
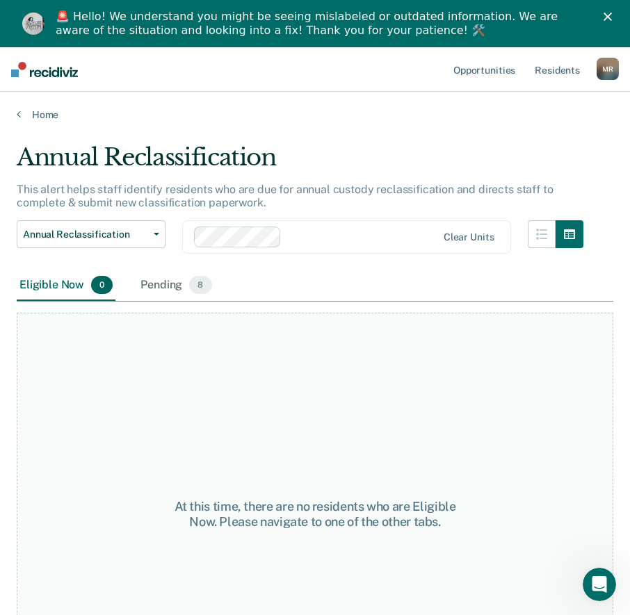
click at [45, 251] on div "Annual Reclassification Custody Level Downgrade Annual Reclassification Initial…" at bounding box center [91, 245] width 149 height 50
